Goal: Task Accomplishment & Management: Manage account settings

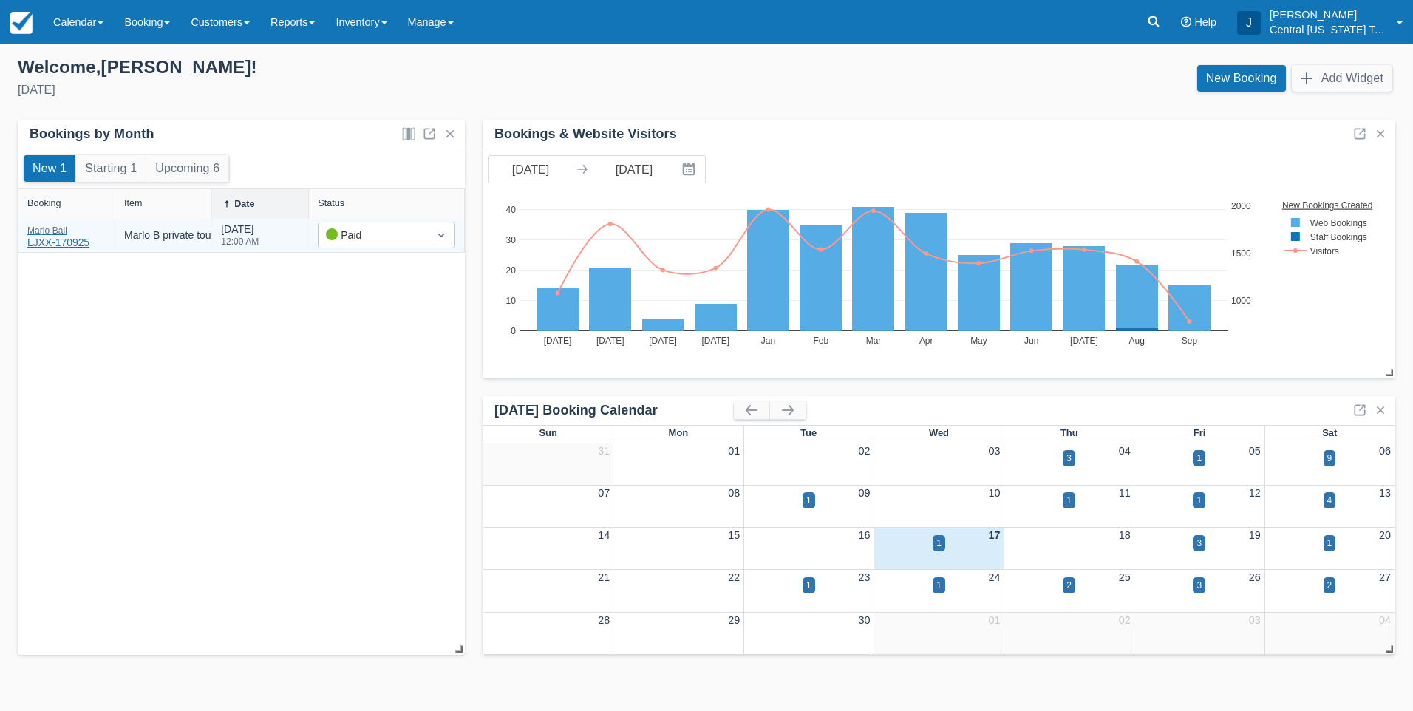
click at [58, 237] on div "[PERSON_NAME] LJXX-170925" at bounding box center [58, 238] width 62 height 24
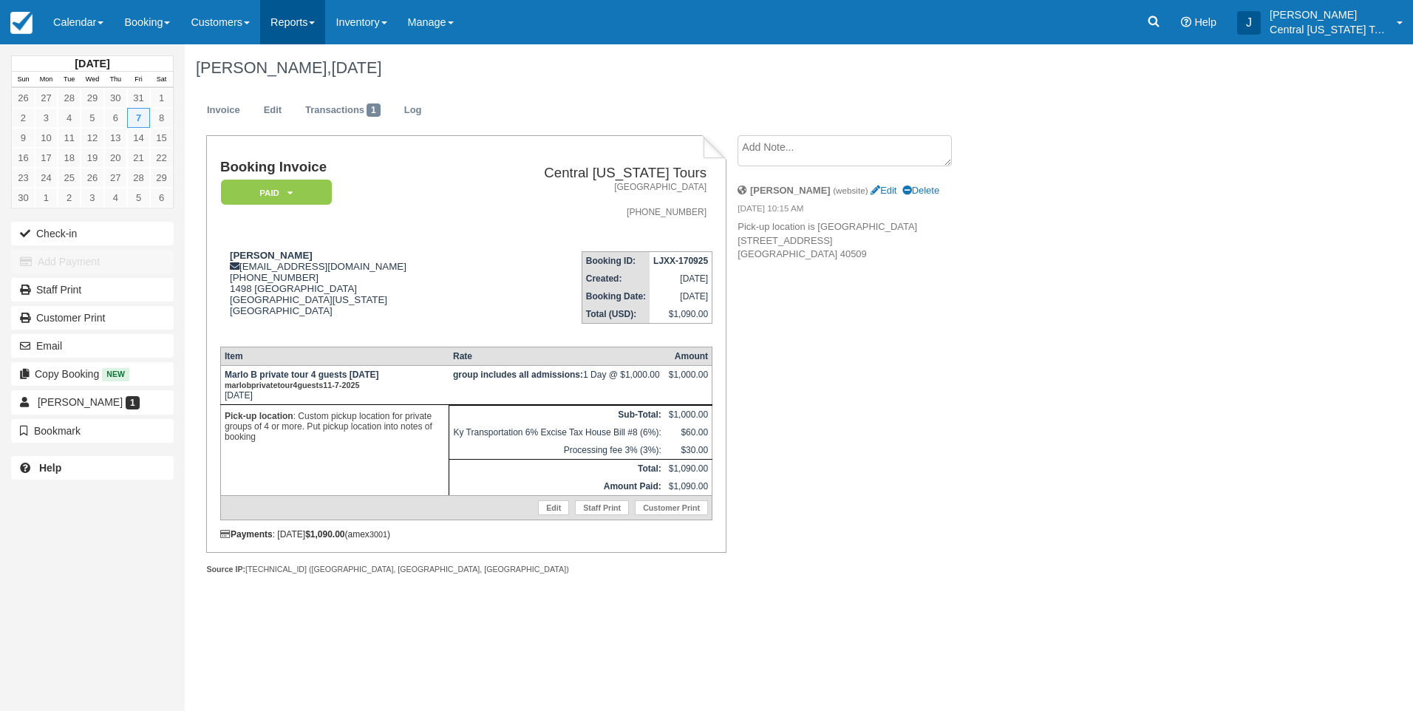
click at [283, 17] on link "Reports" at bounding box center [292, 22] width 65 height 44
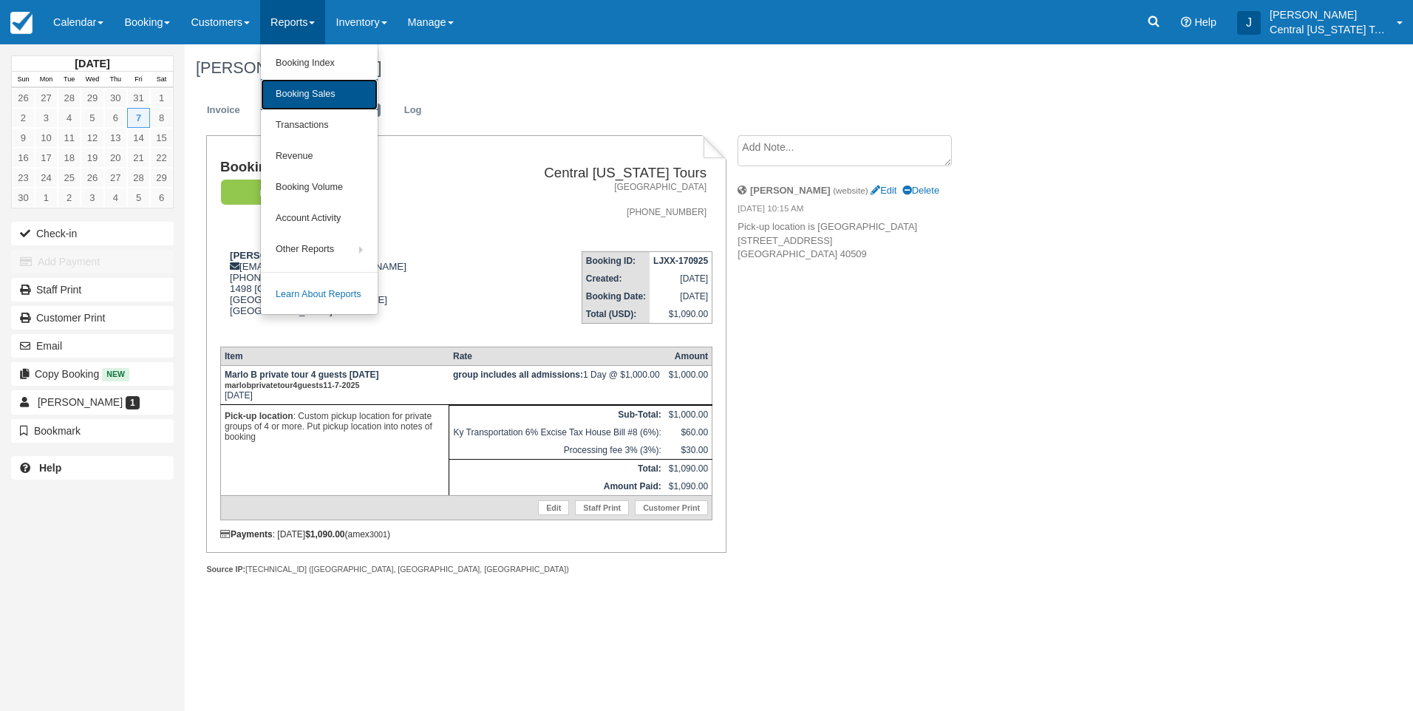
click at [337, 98] on link "Booking Sales" at bounding box center [319, 94] width 117 height 31
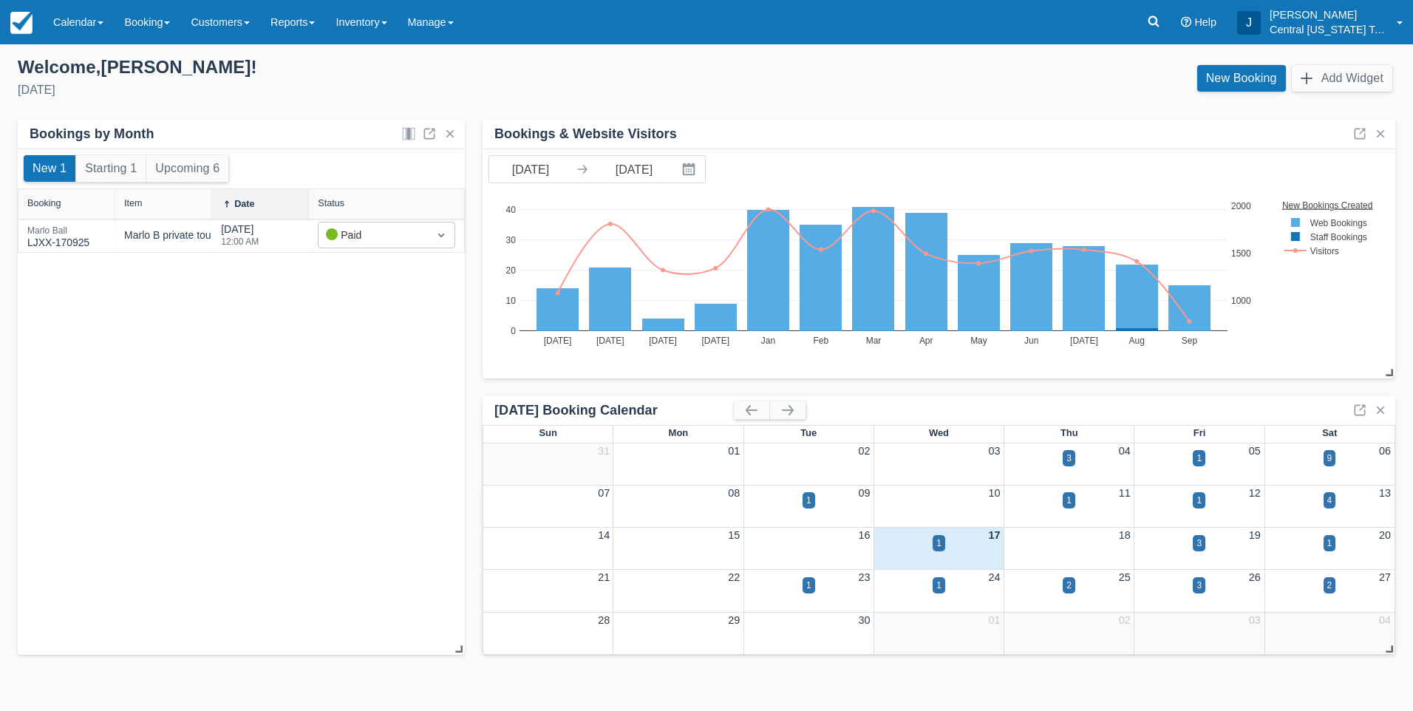
click at [397, 433] on div "New 1 Starting 1 Upcoming 6 Booking Item Date Status Marlo Ball LJXX-170925 Mar…" at bounding box center [241, 402] width 447 height 506
click at [385, 24] on link "Inventory" at bounding box center [361, 22] width 72 height 44
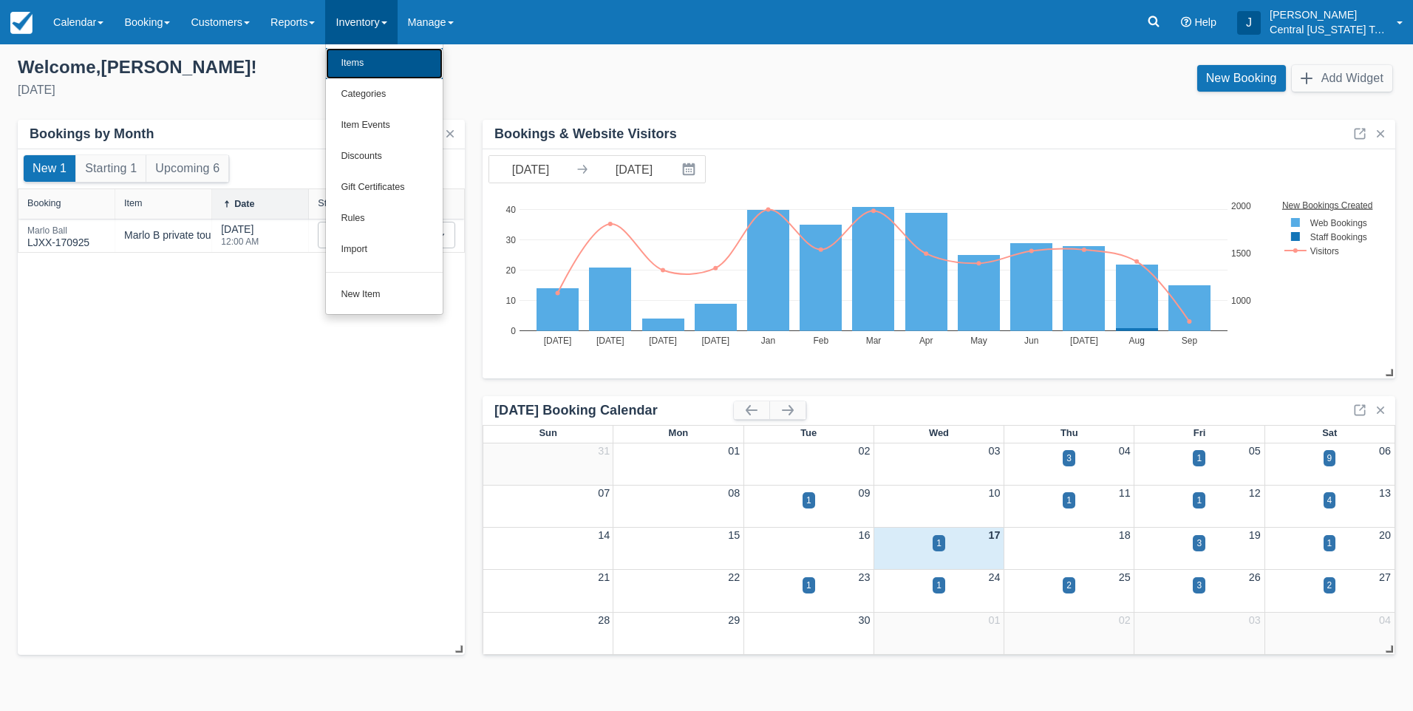
click at [401, 67] on link "Items" at bounding box center [384, 63] width 117 height 31
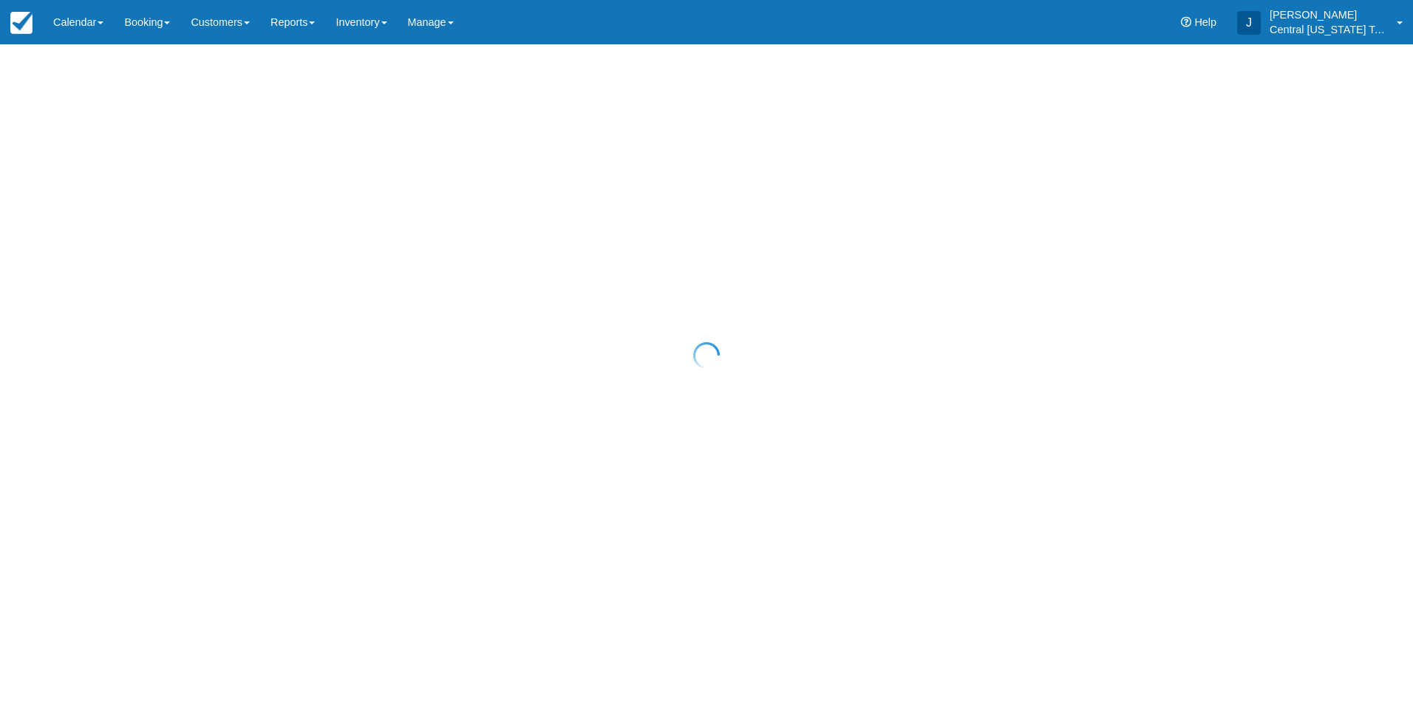
select select "20"
